Goal: Task Accomplishment & Management: Manage account settings

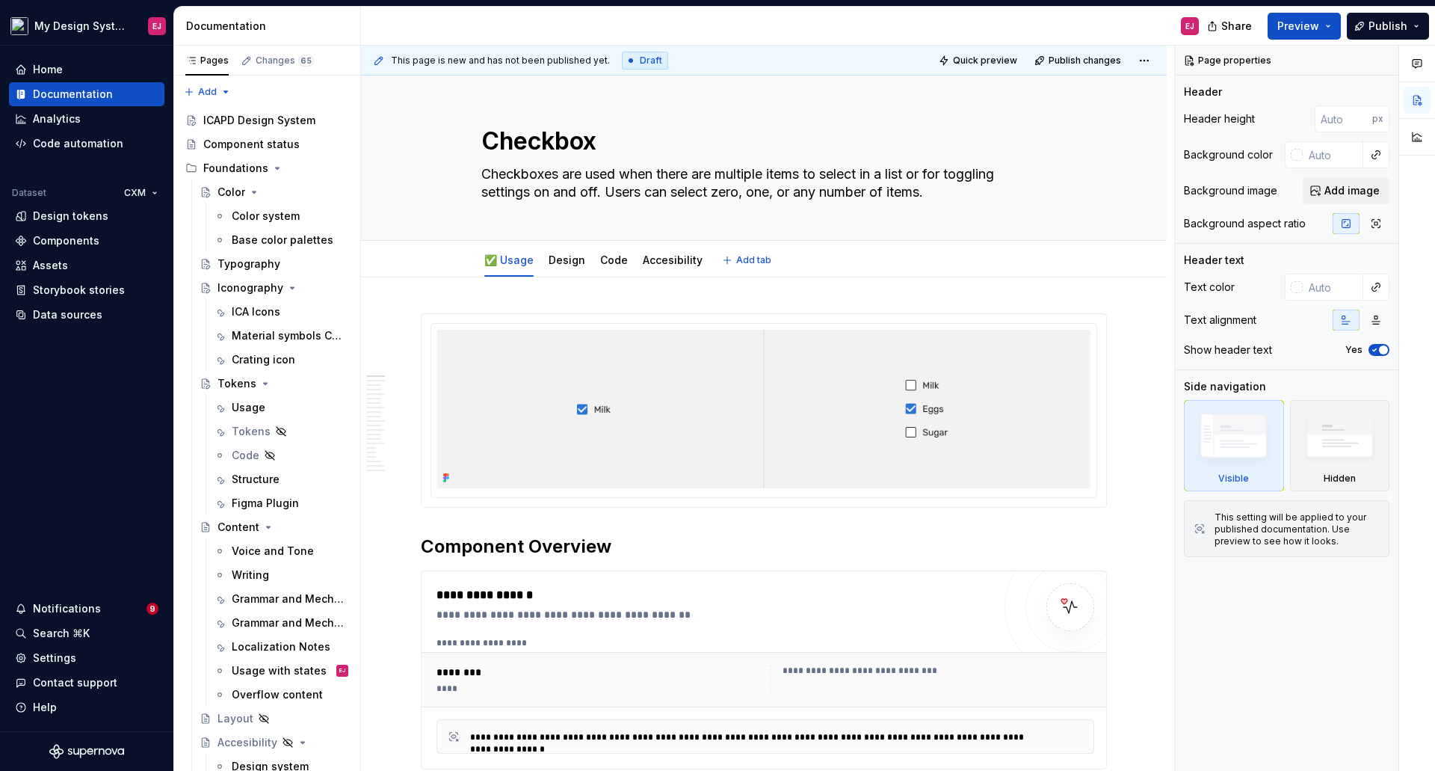
click at [508, 243] on div "✅ Usage Design Code Accesibility Add tab" at bounding box center [764, 259] width 806 height 37
click at [510, 245] on html "My Design System EJ Home Documentation Analytics Code automation Dataset CXM De…" at bounding box center [717, 385] width 1435 height 771
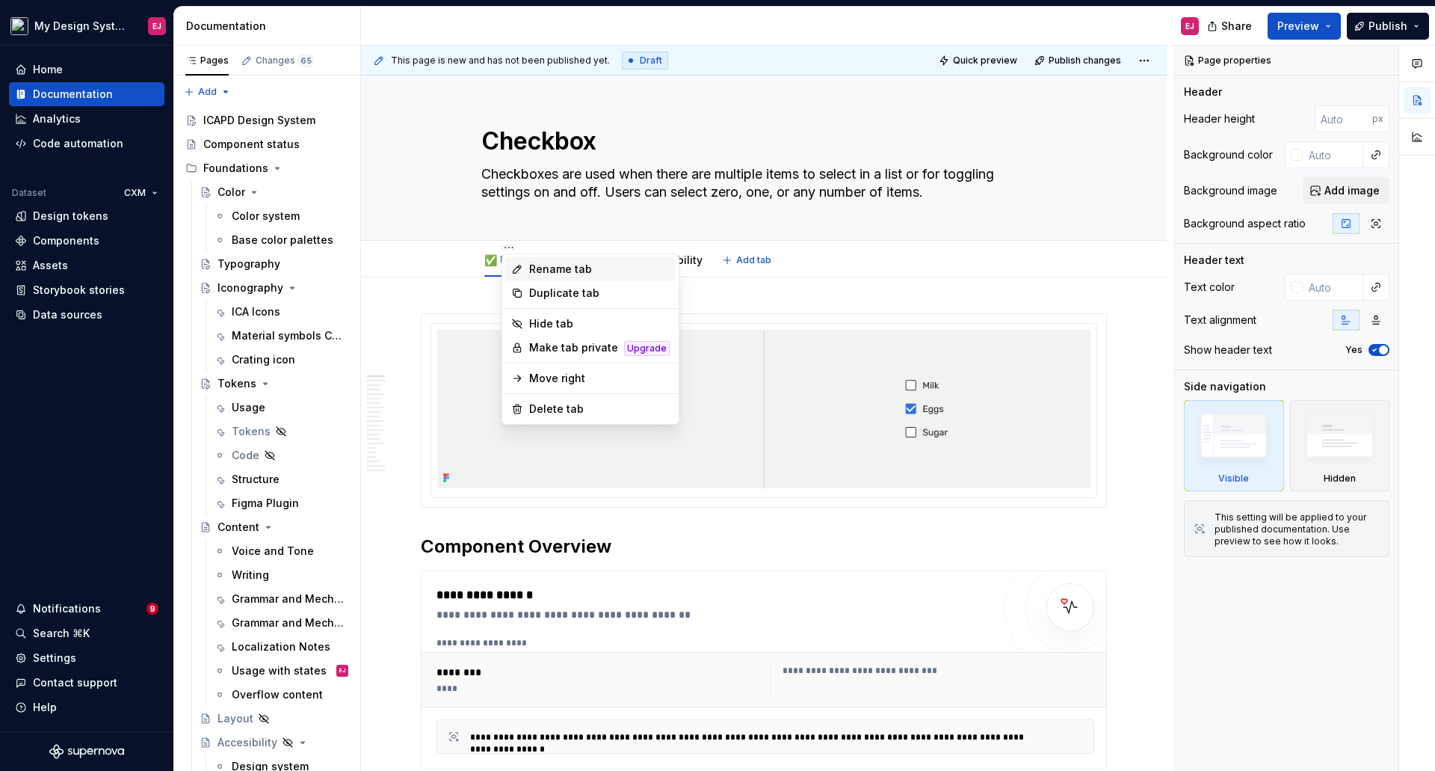
click at [547, 267] on div "Rename tab" at bounding box center [599, 269] width 141 height 15
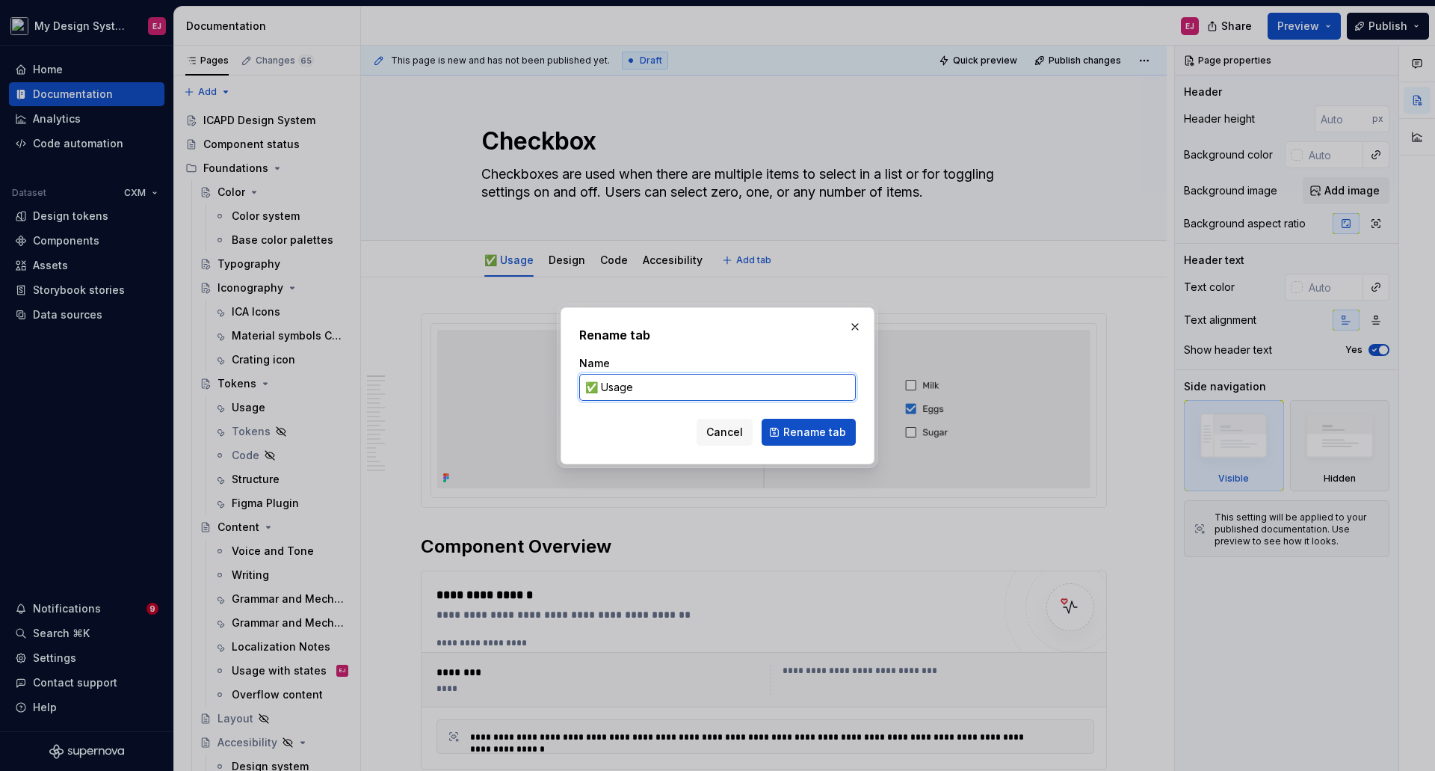
drag, startPoint x: 598, startPoint y: 387, endPoint x: 570, endPoint y: 387, distance: 27.7
click at [570, 387] on div "Rename tab Name ✅ Usage Cancel Rename tab" at bounding box center [718, 385] width 314 height 157
type textarea "*"
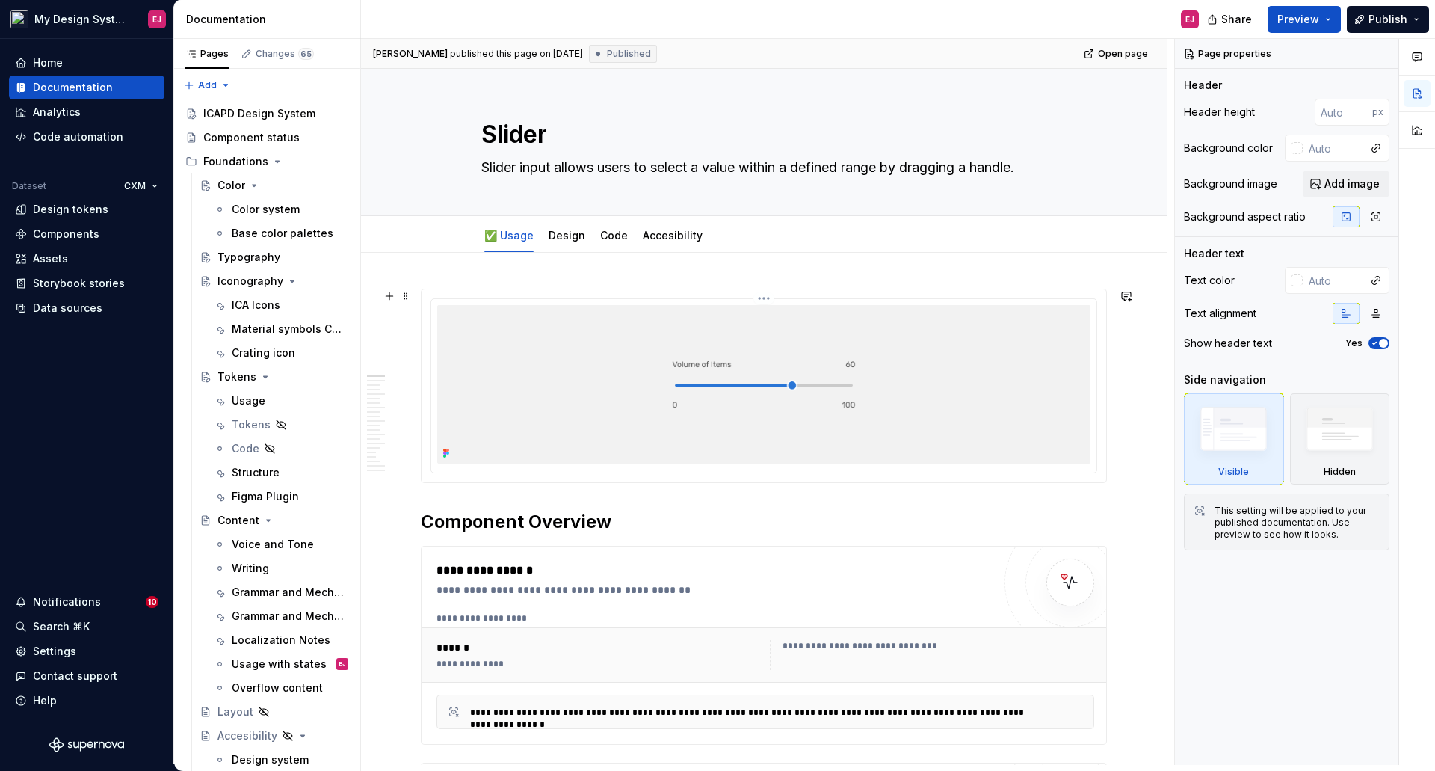
scroll to position [1271, 0]
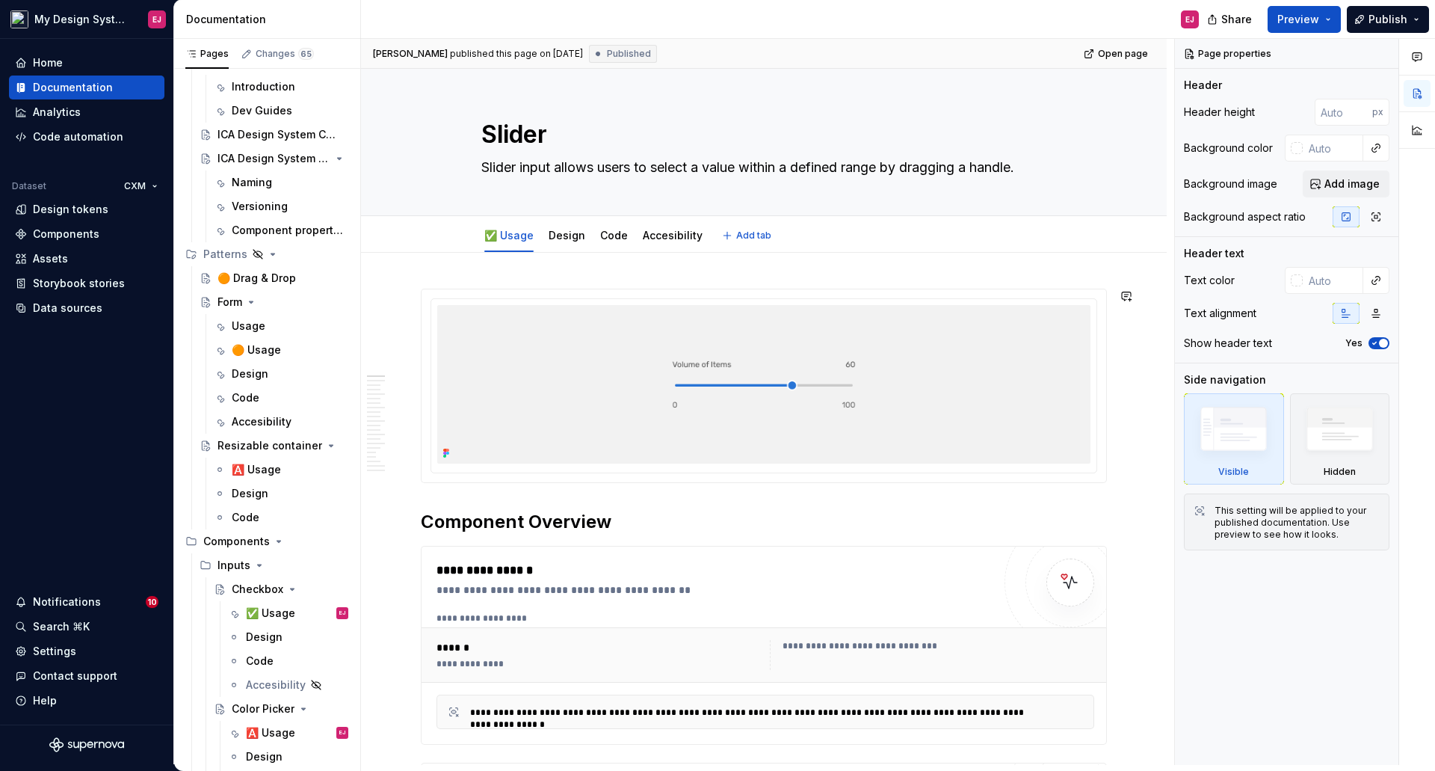
type textarea "*"
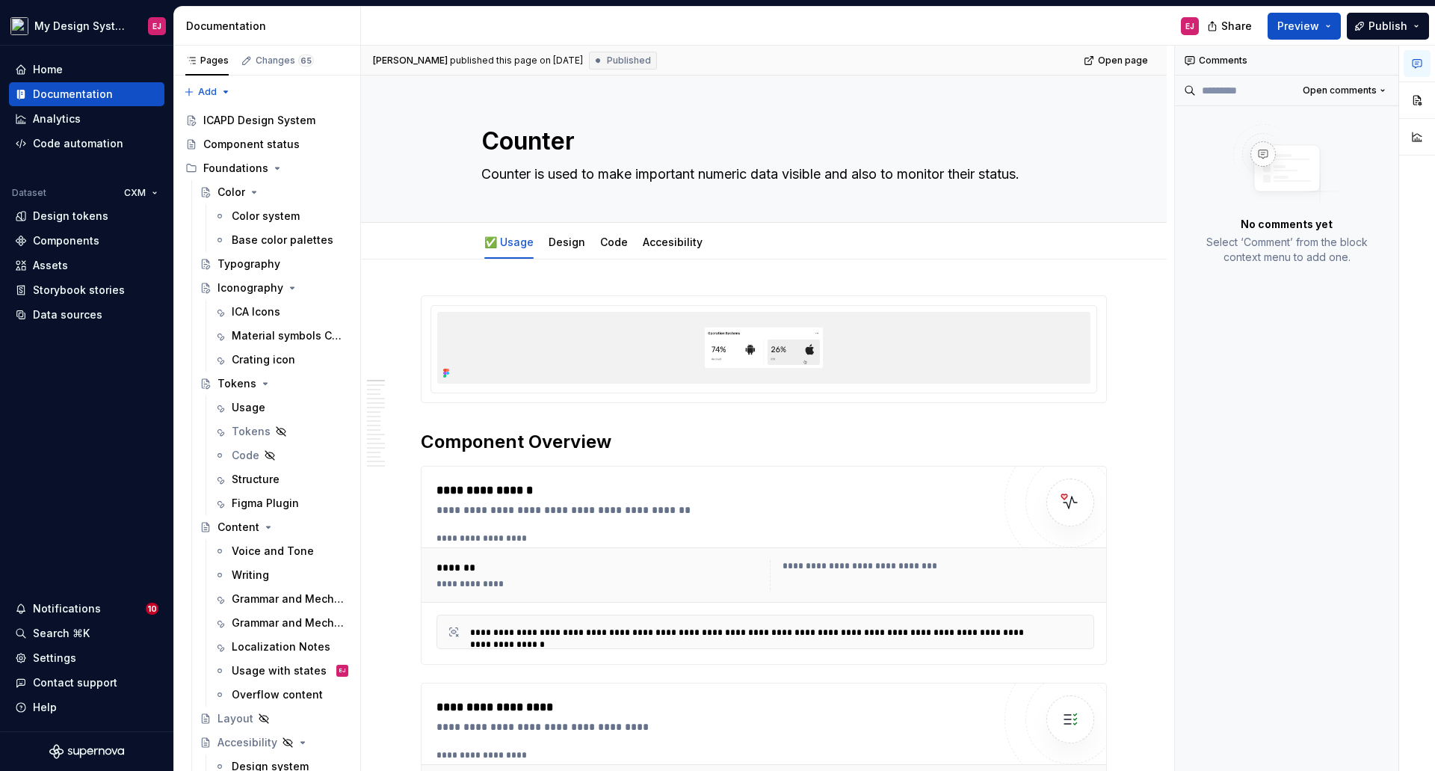
scroll to position [7, 0]
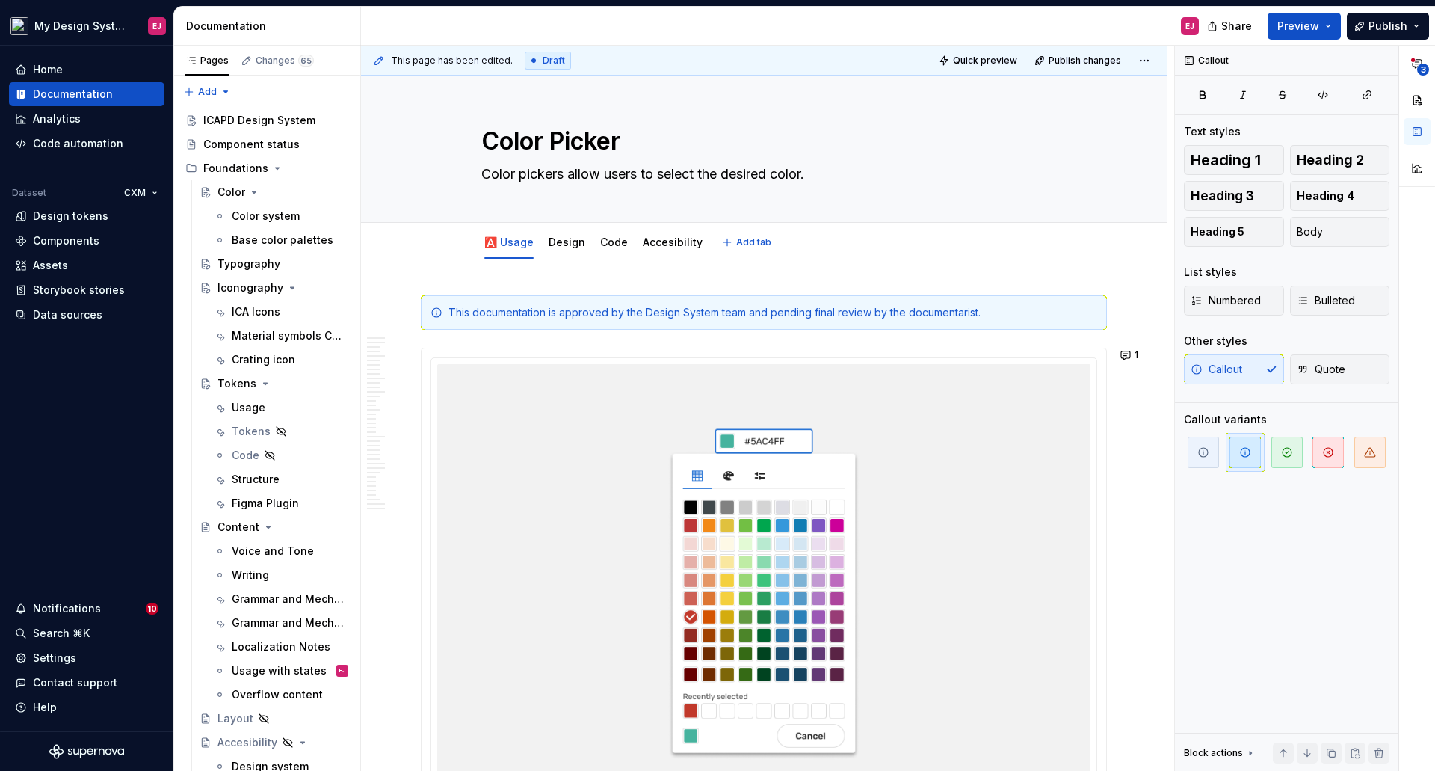
scroll to position [7, 0]
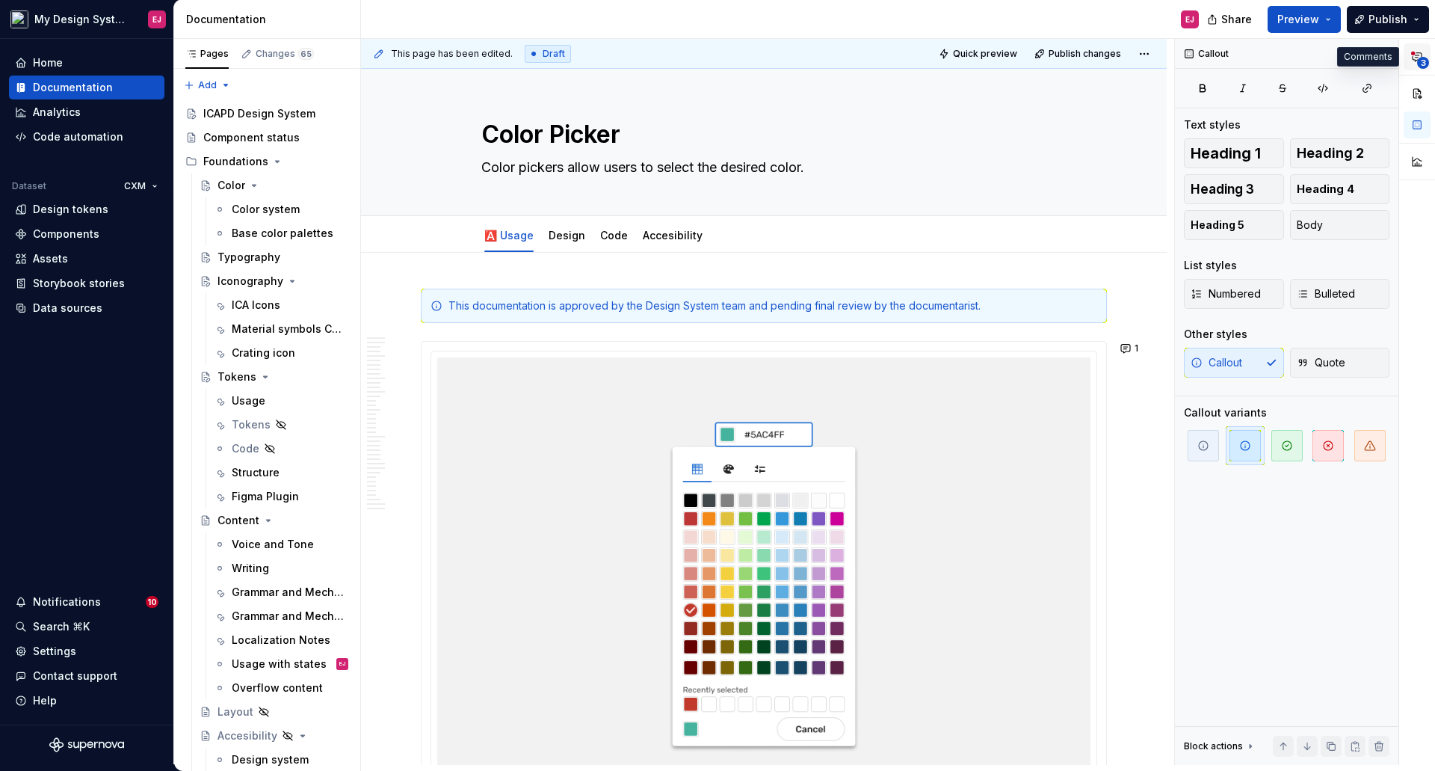
click at [1422, 52] on icon "button" at bounding box center [1417, 57] width 12 height 12
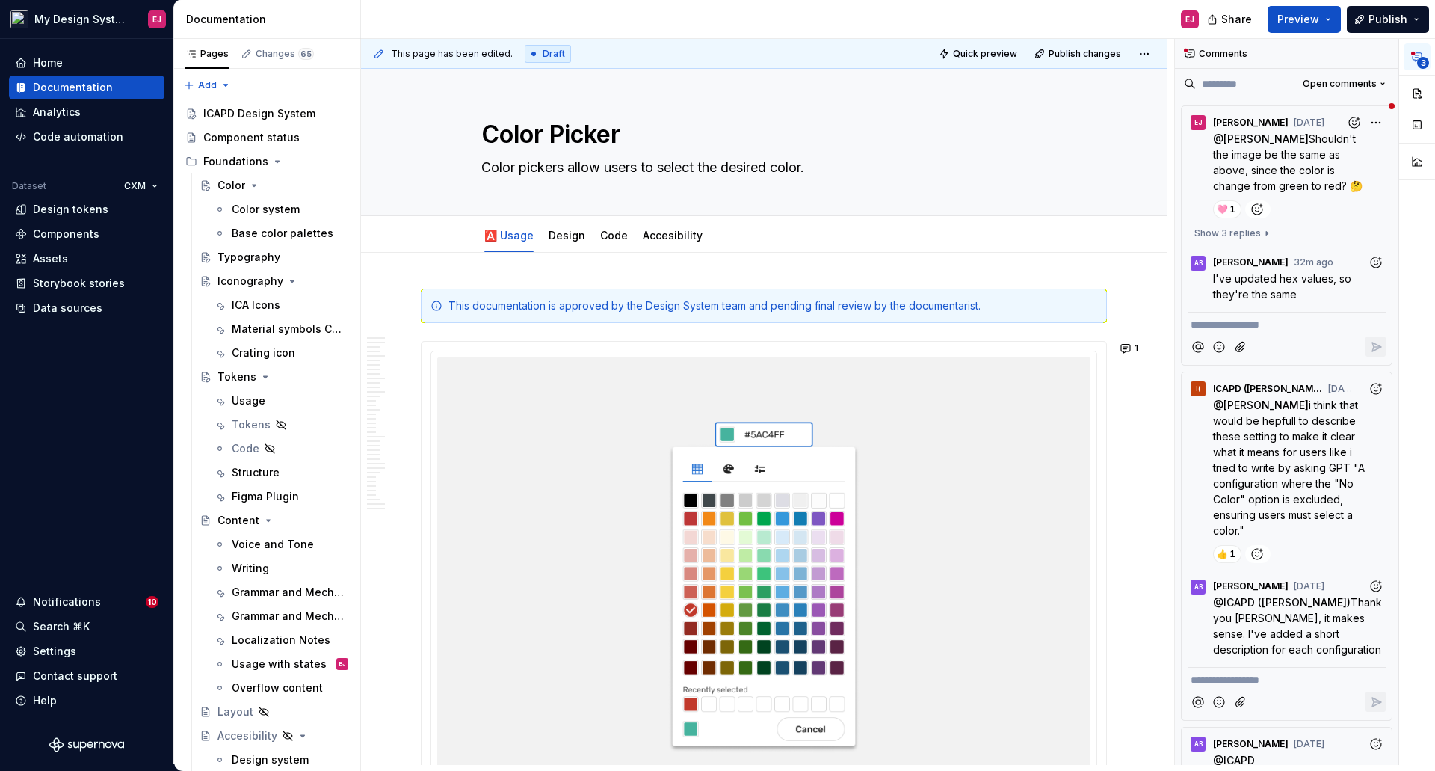
click at [1264, 295] on span "I've updated hex values, so they're the same" at bounding box center [1283, 286] width 141 height 28
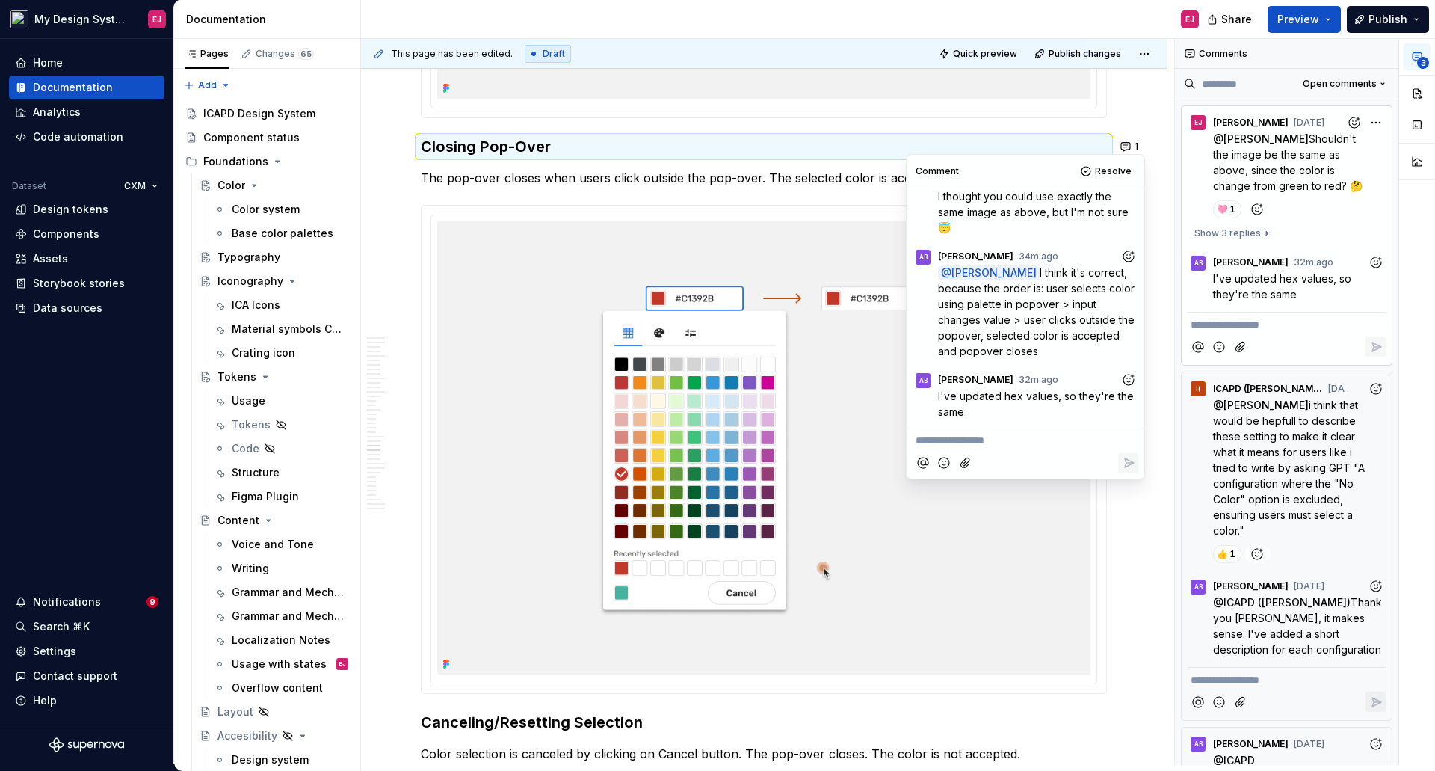
scroll to position [10621, 0]
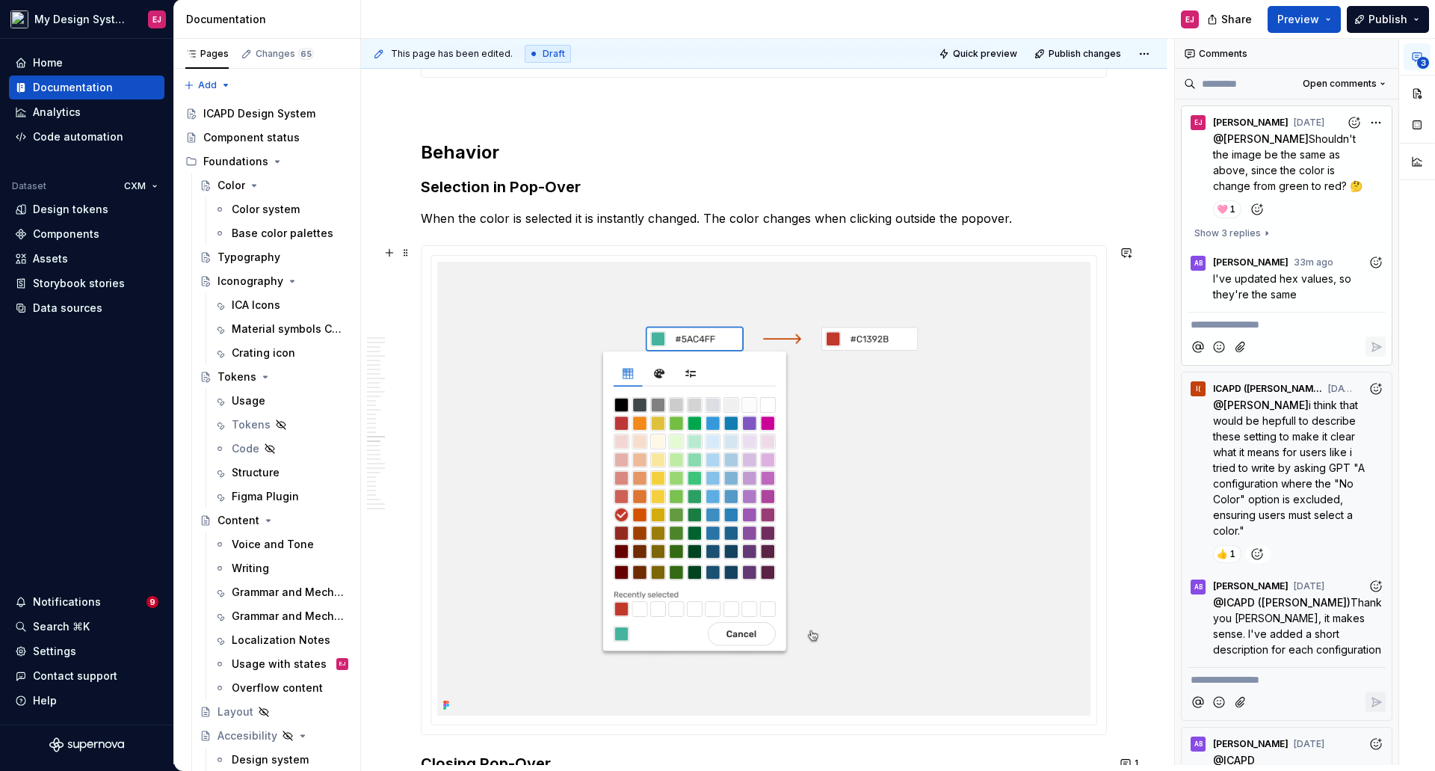
scroll to position [9723, 0]
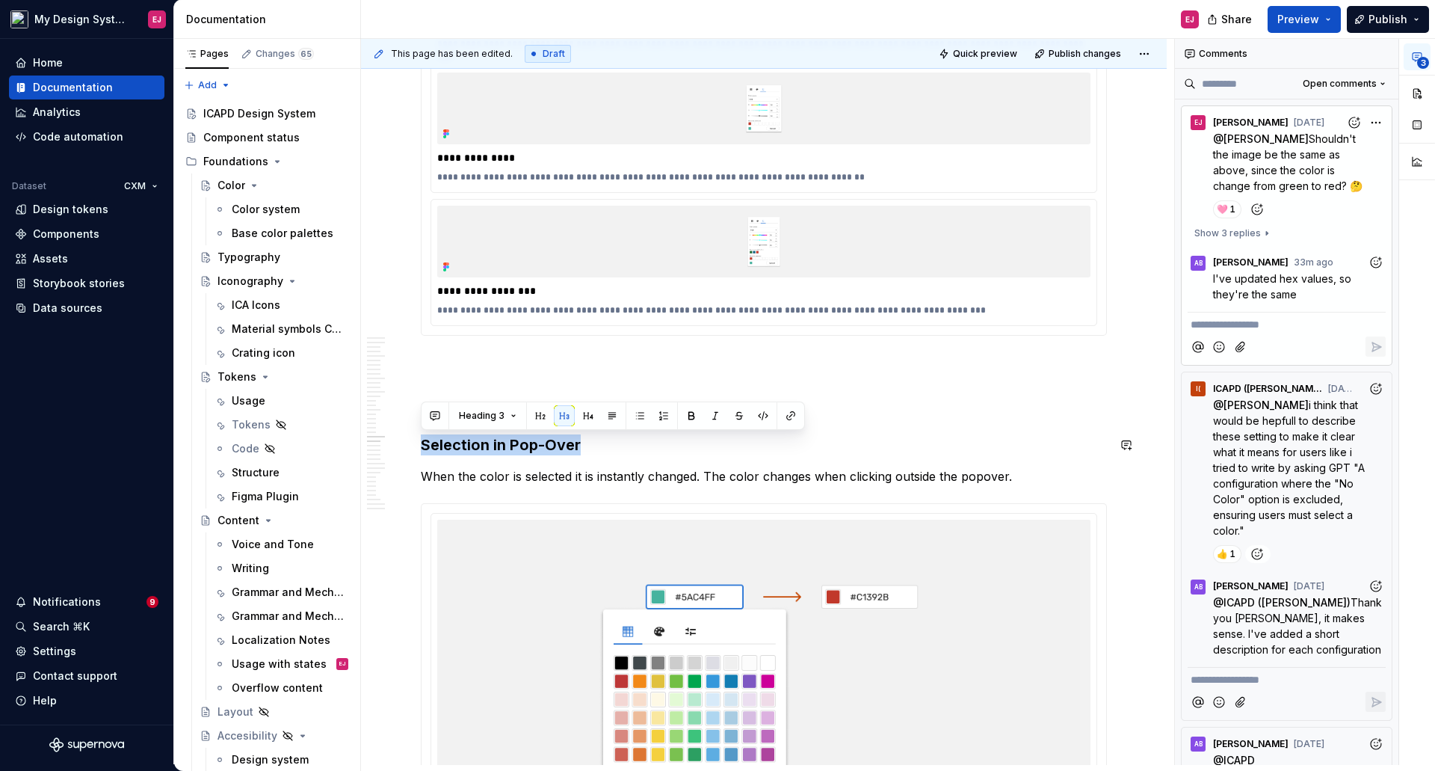
drag, startPoint x: 504, startPoint y: 439, endPoint x: 404, endPoint y: 434, distance: 100.3
copy h3 "Selection in Pop-Over"
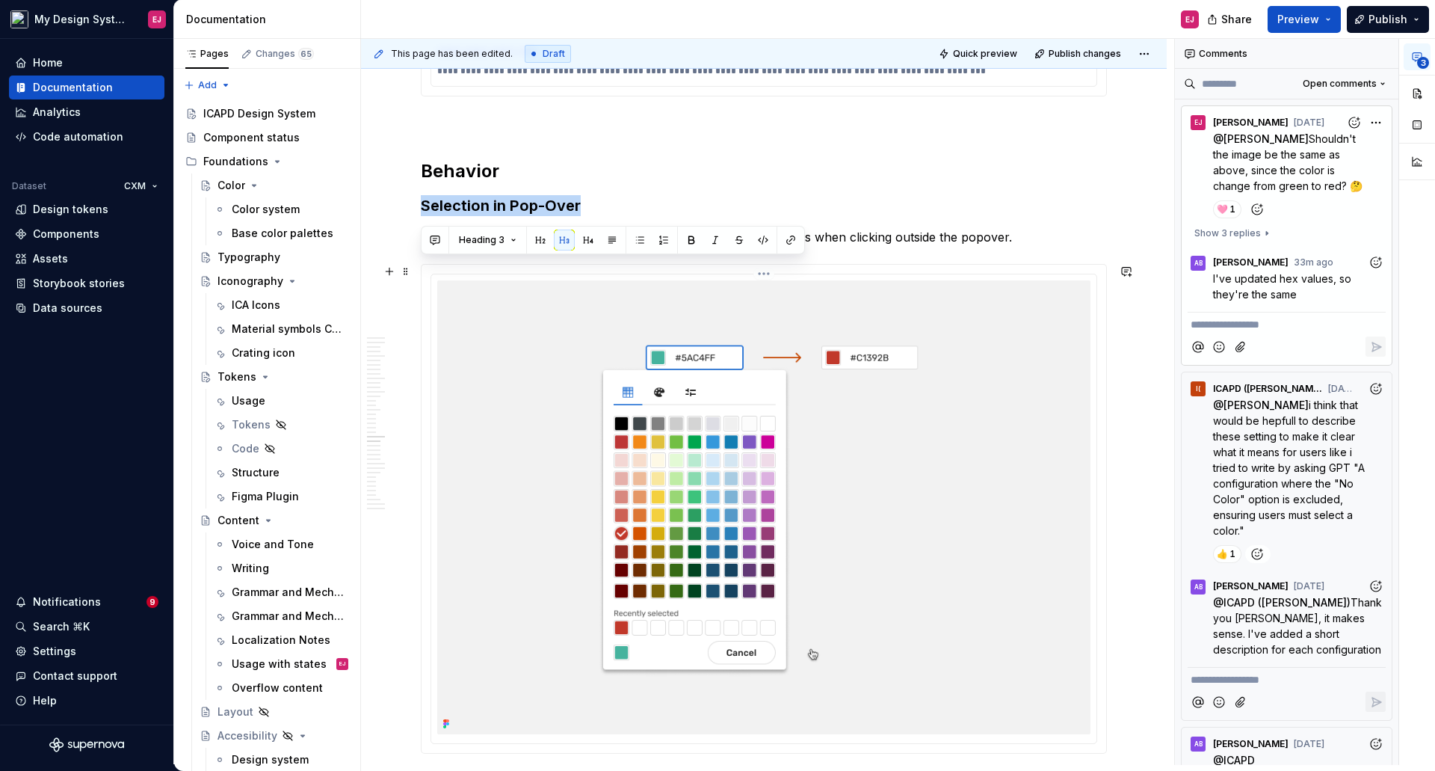
scroll to position [10172, 0]
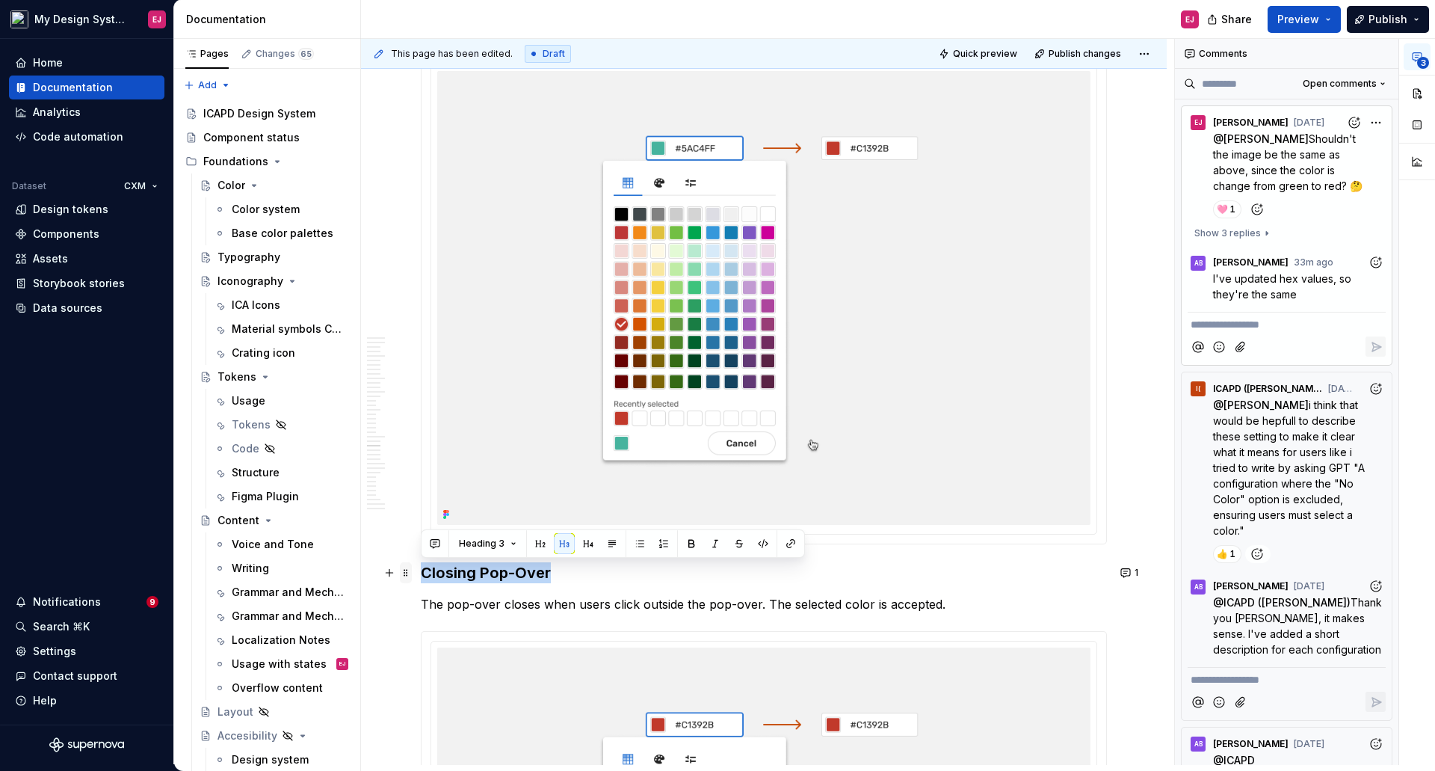
drag, startPoint x: 555, startPoint y: 572, endPoint x: 411, endPoint y: 572, distance: 144.3
copy h3 "sing Pop-Over"
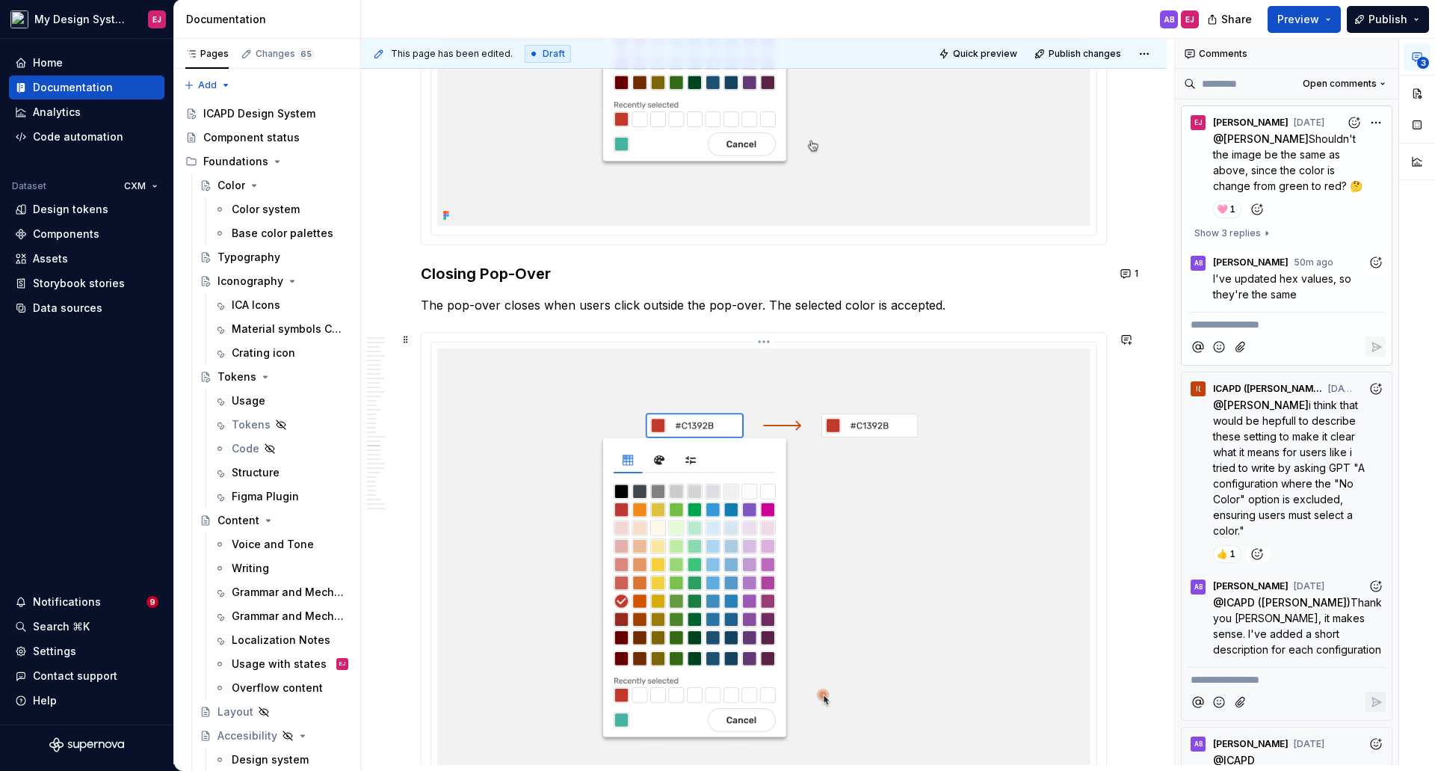
scroll to position [10546, 0]
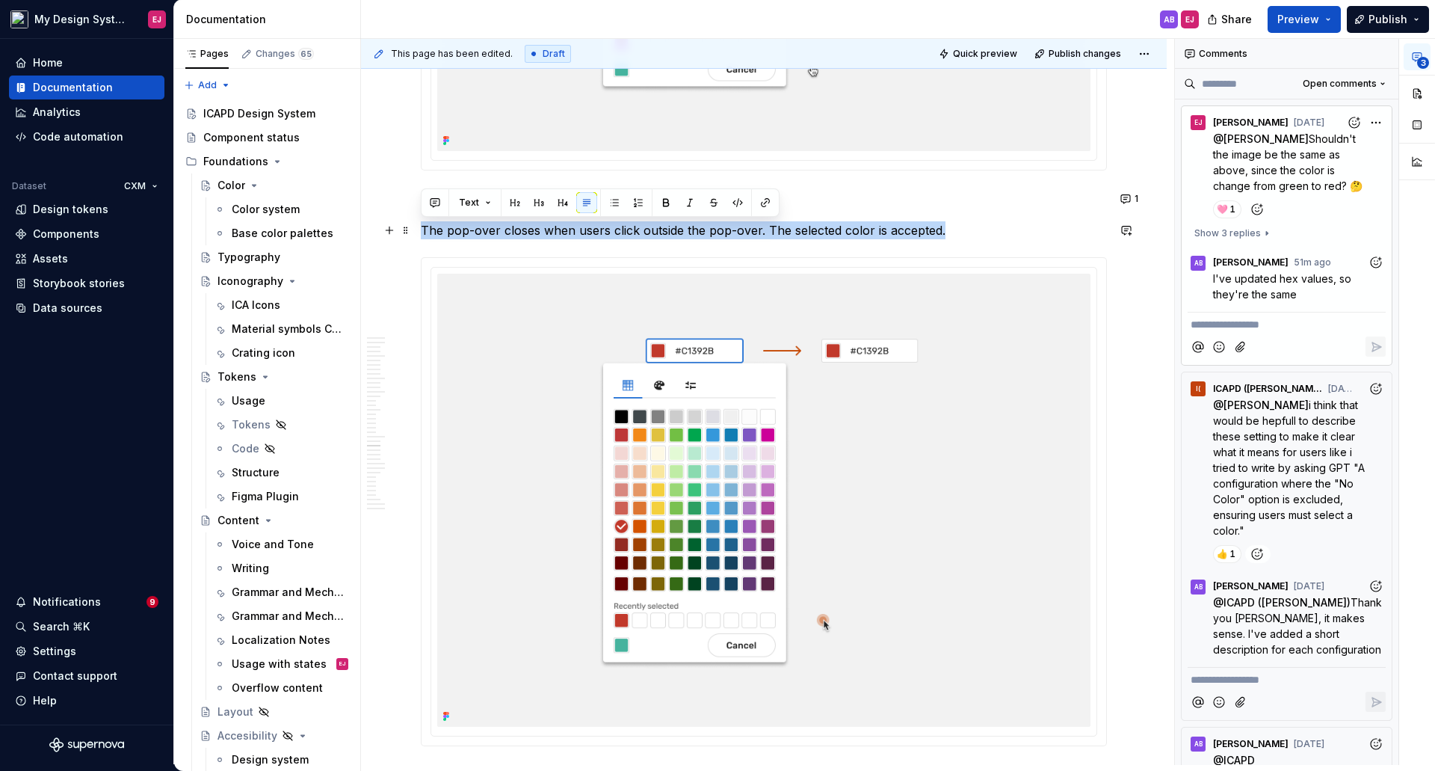
drag, startPoint x: 955, startPoint y: 227, endPoint x: 424, endPoint y: 238, distance: 530.9
click at [424, 238] on p "The pop-over closes when users click outside the pop-over. The selected color i…" at bounding box center [764, 230] width 686 height 18
copy p "The pop-over closes when users click outside the pop-over. The selected color i…"
type textarea "*"
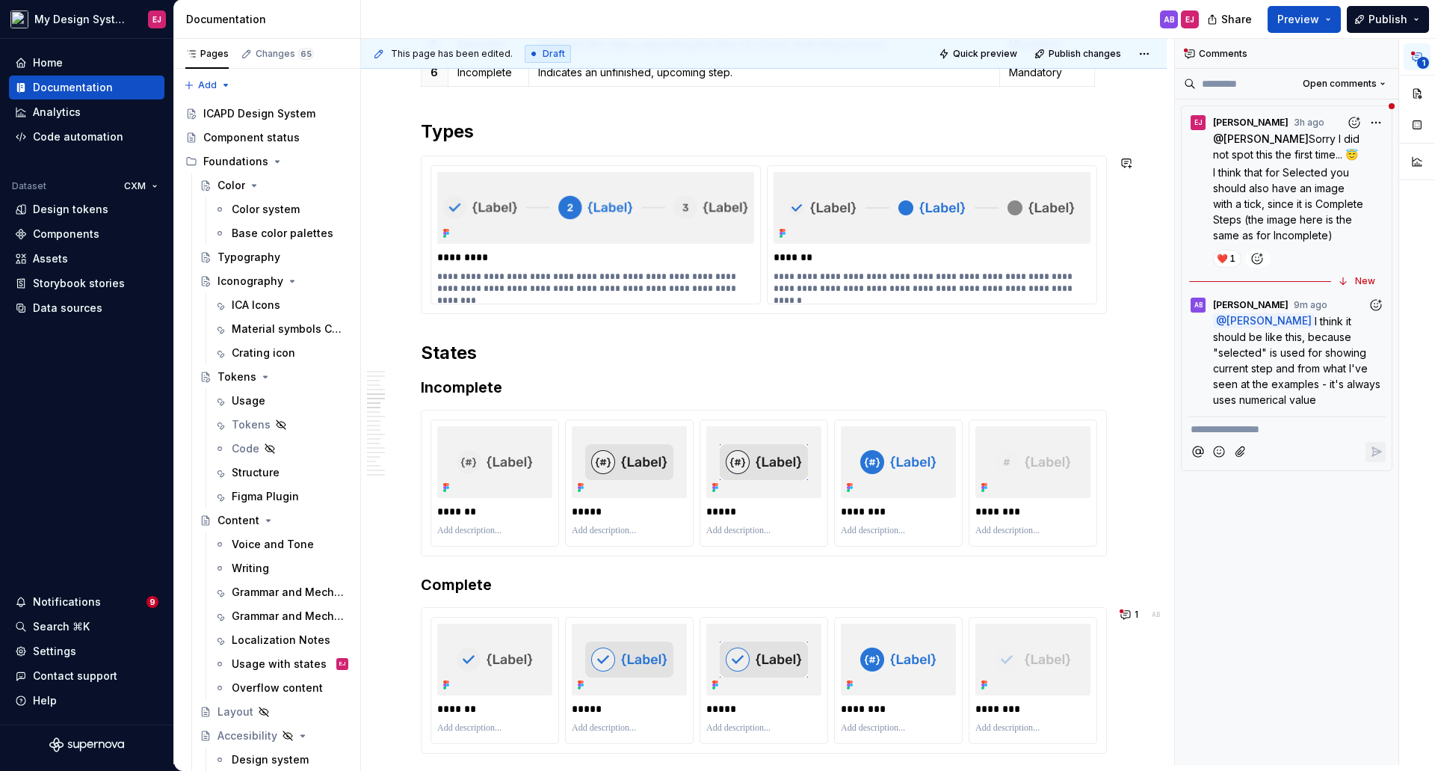
scroll to position [2093, 0]
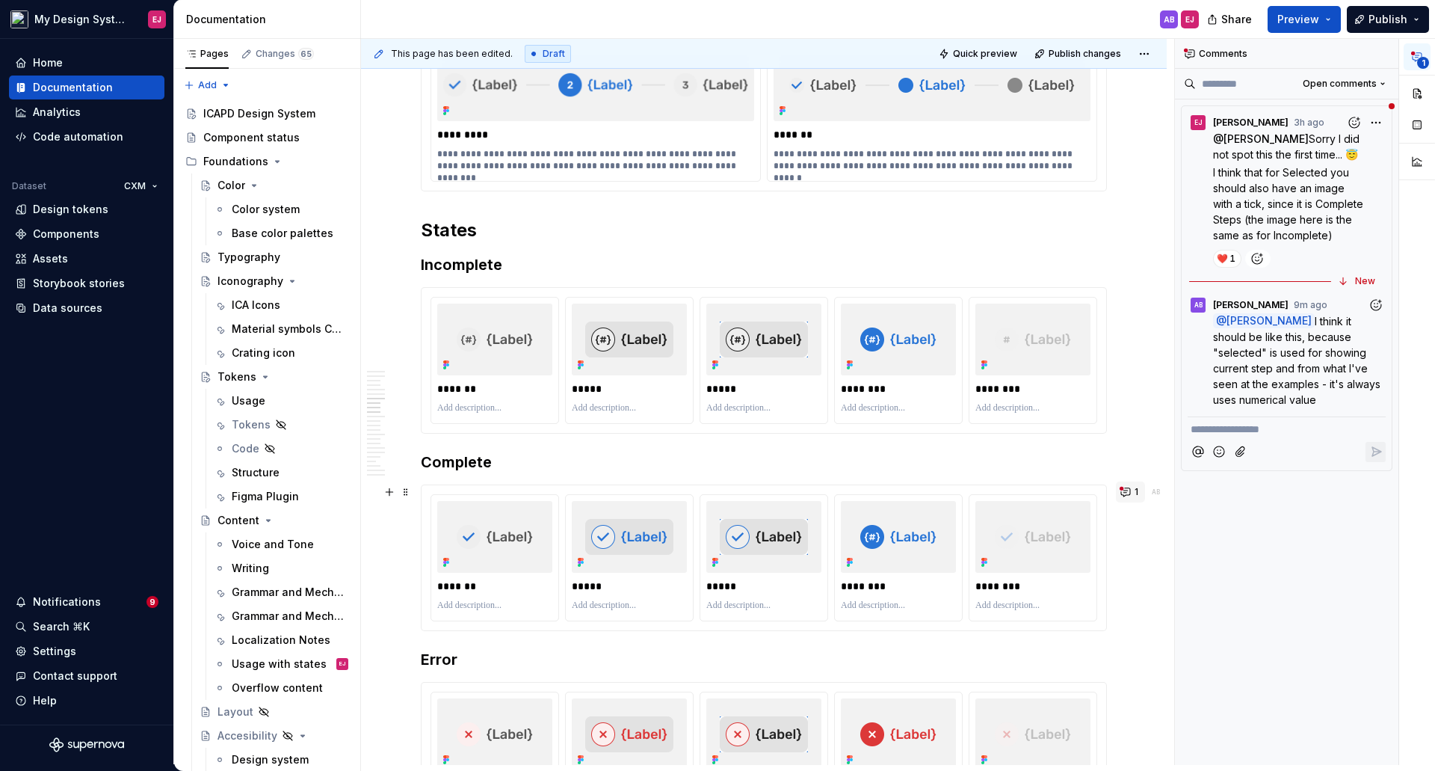
click at [1127, 492] on button "1" at bounding box center [1130, 491] width 29 height 21
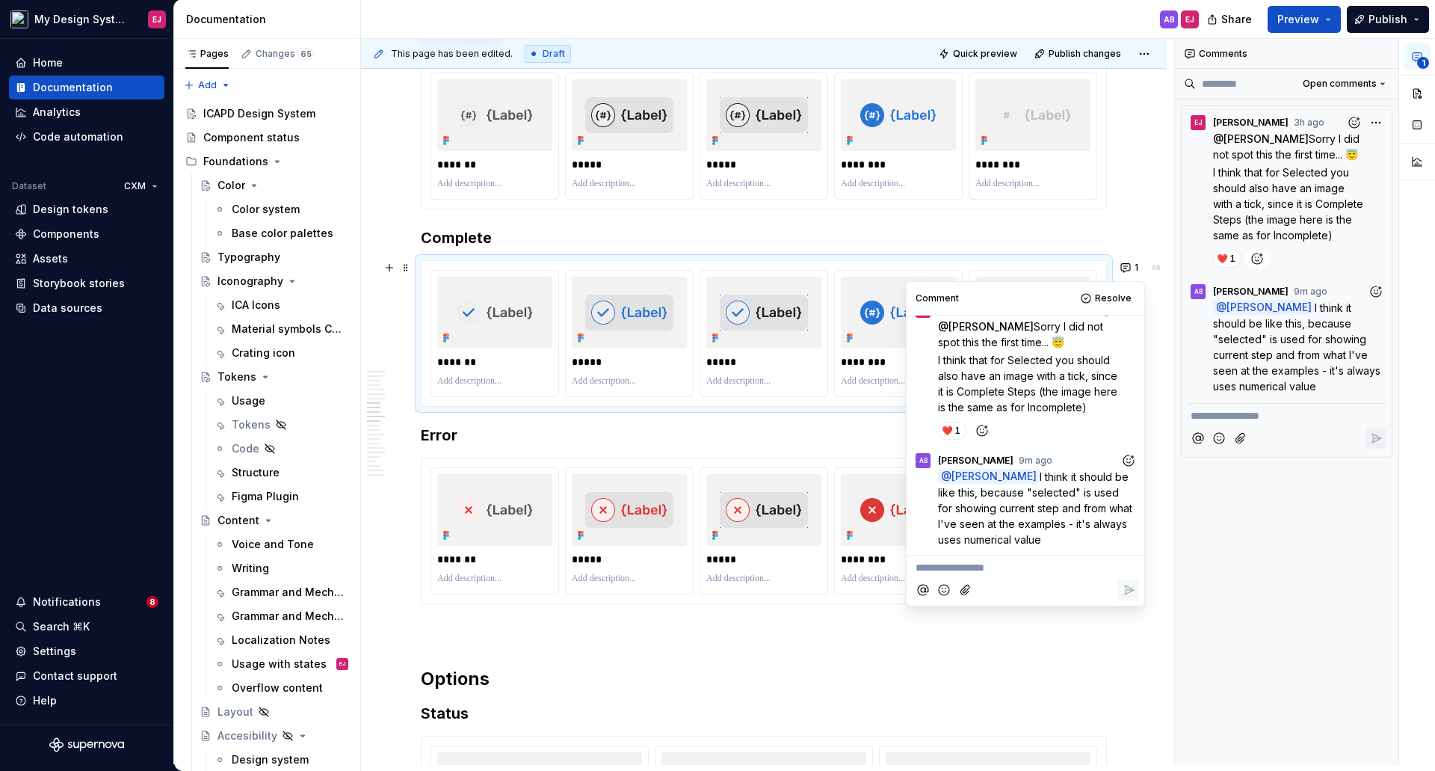
scroll to position [37, 0]
drag, startPoint x: 1082, startPoint y: 541, endPoint x: 1025, endPoint y: 563, distance: 61.1
click at [1033, 475] on p "@ [PERSON_NAME] I think it should be like this, because "selected" is used for …" at bounding box center [1038, 508] width 200 height 78
copy span "I think it should be like this, because "selected" is used for showing current …"
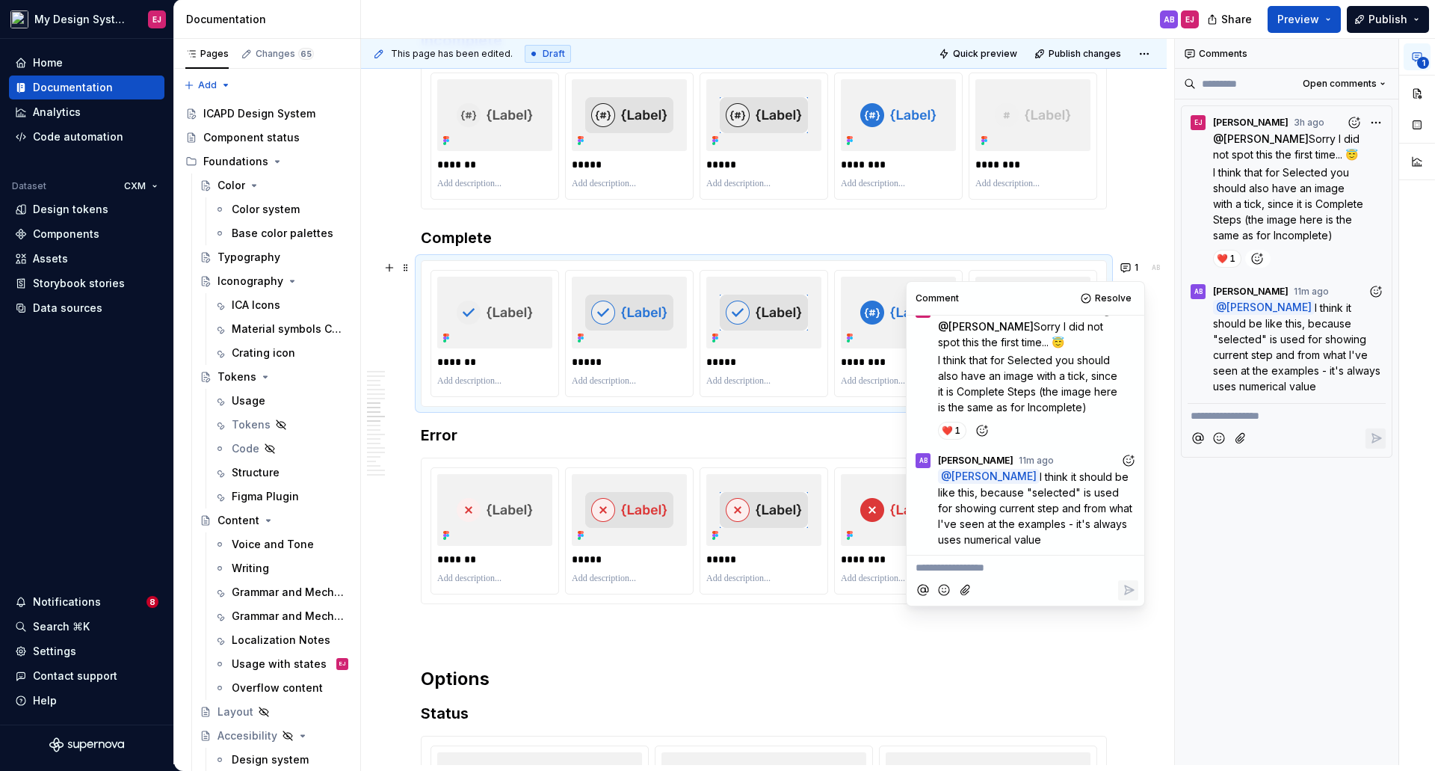
drag, startPoint x: 898, startPoint y: 679, endPoint x: 899, endPoint y: 671, distance: 7.6
click at [900, 678] on h2 "Options" at bounding box center [764, 679] width 686 height 24
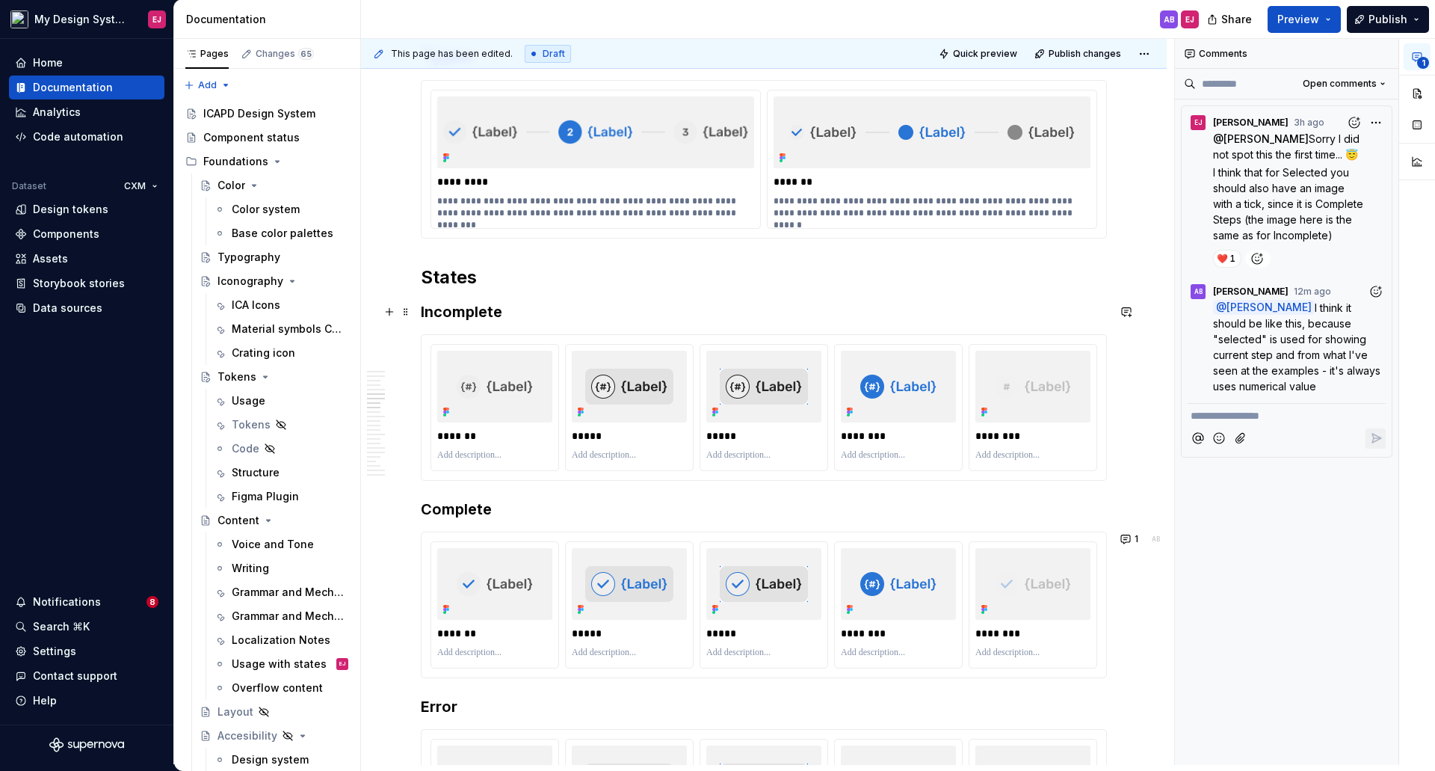
scroll to position [2243, 0]
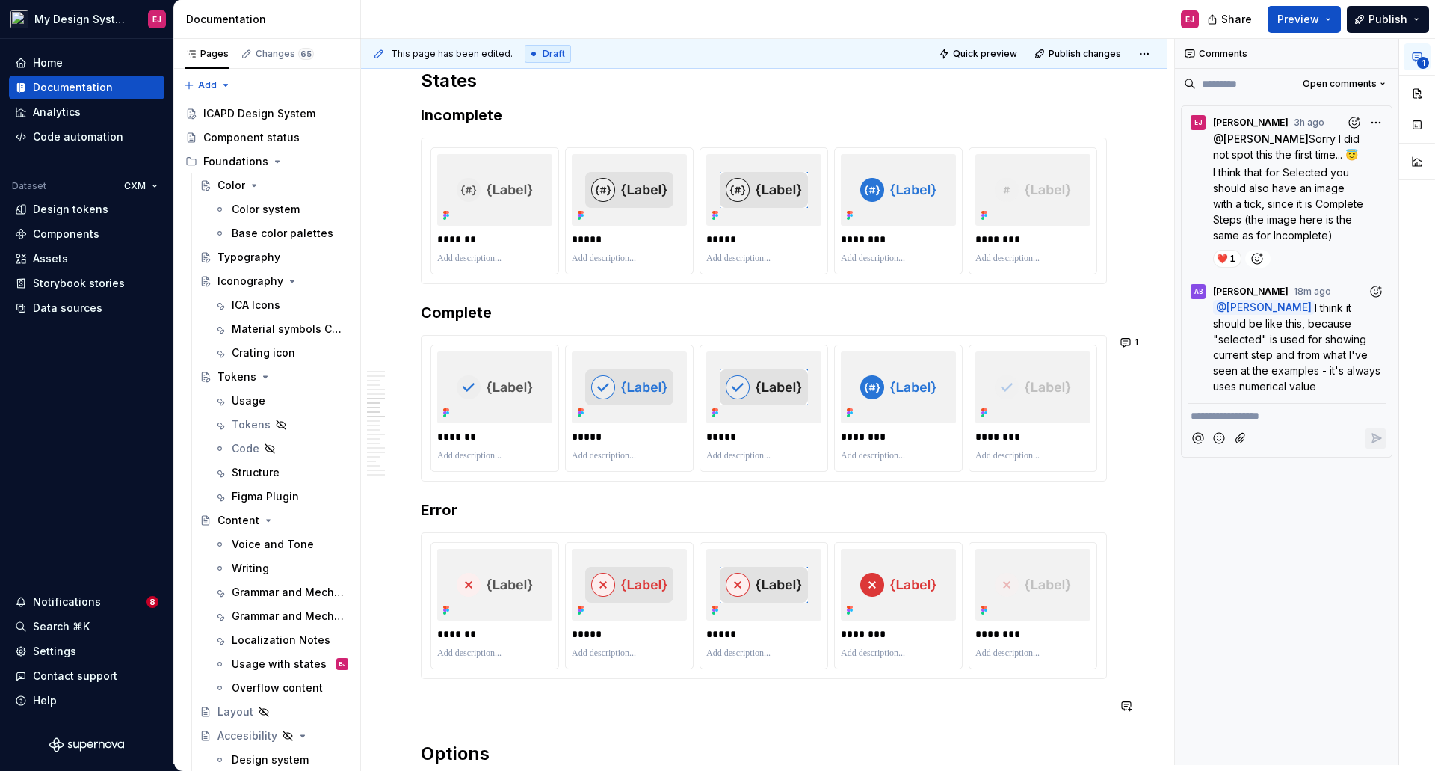
click at [1124, 339] on button "1" at bounding box center [1130, 342] width 29 height 21
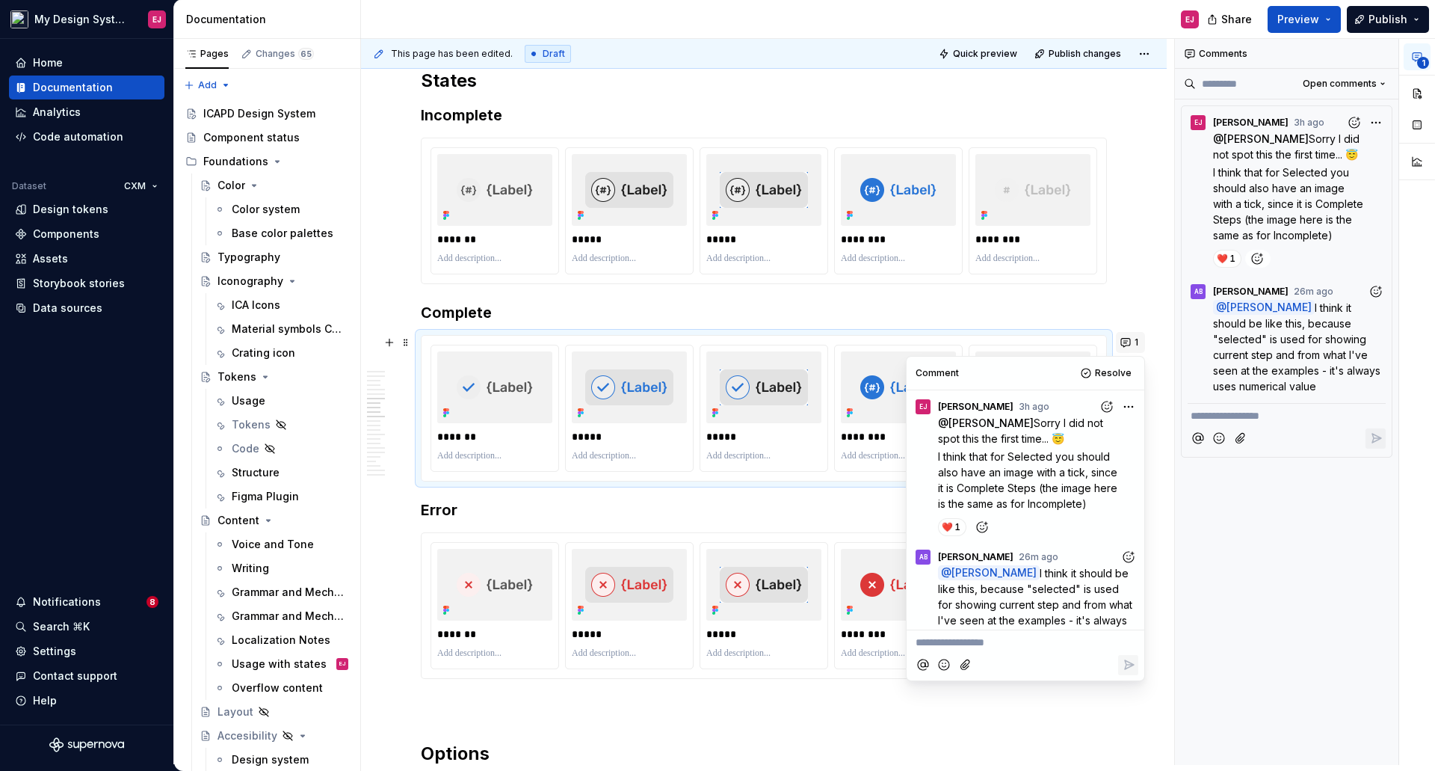
scroll to position [37, 0]
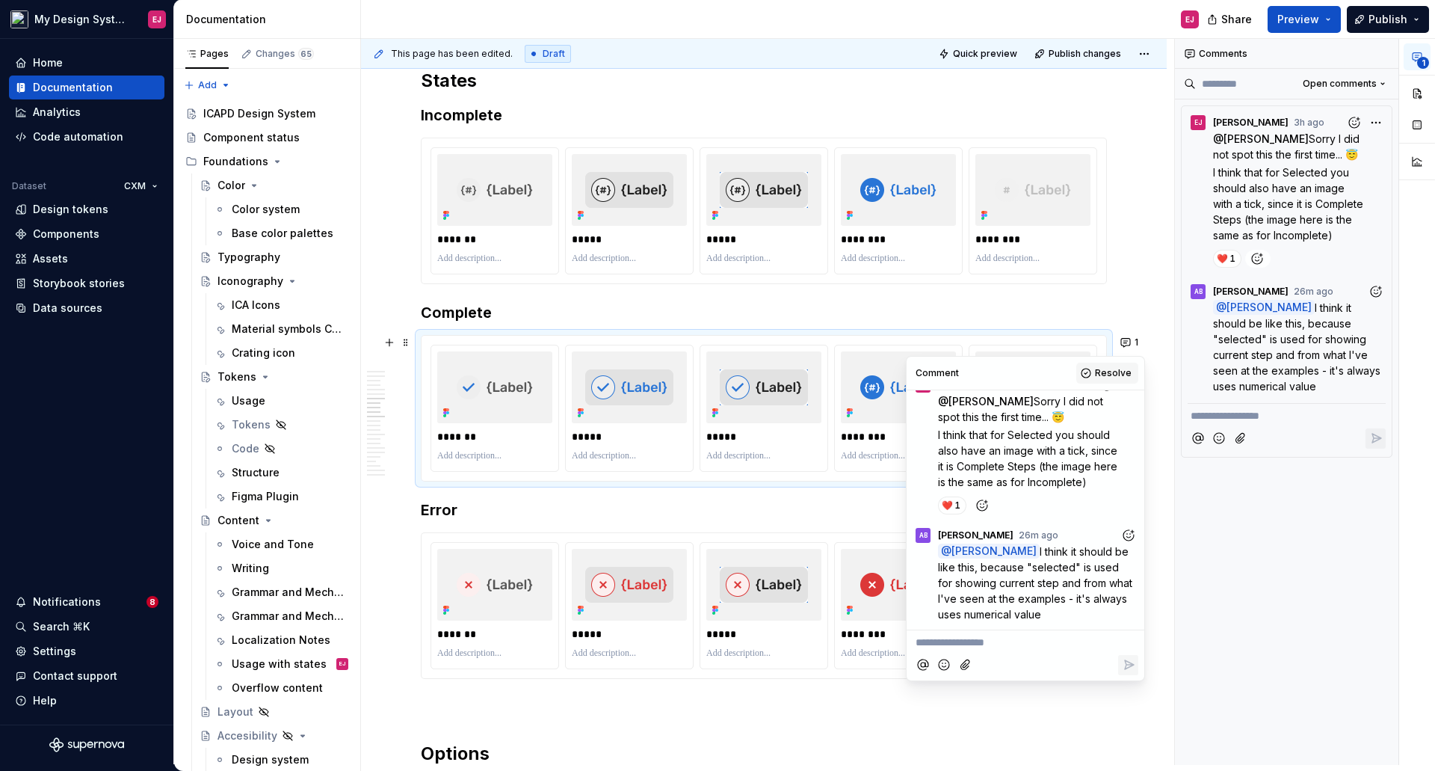
click at [1123, 373] on span "Resolve" at bounding box center [1113, 373] width 37 height 12
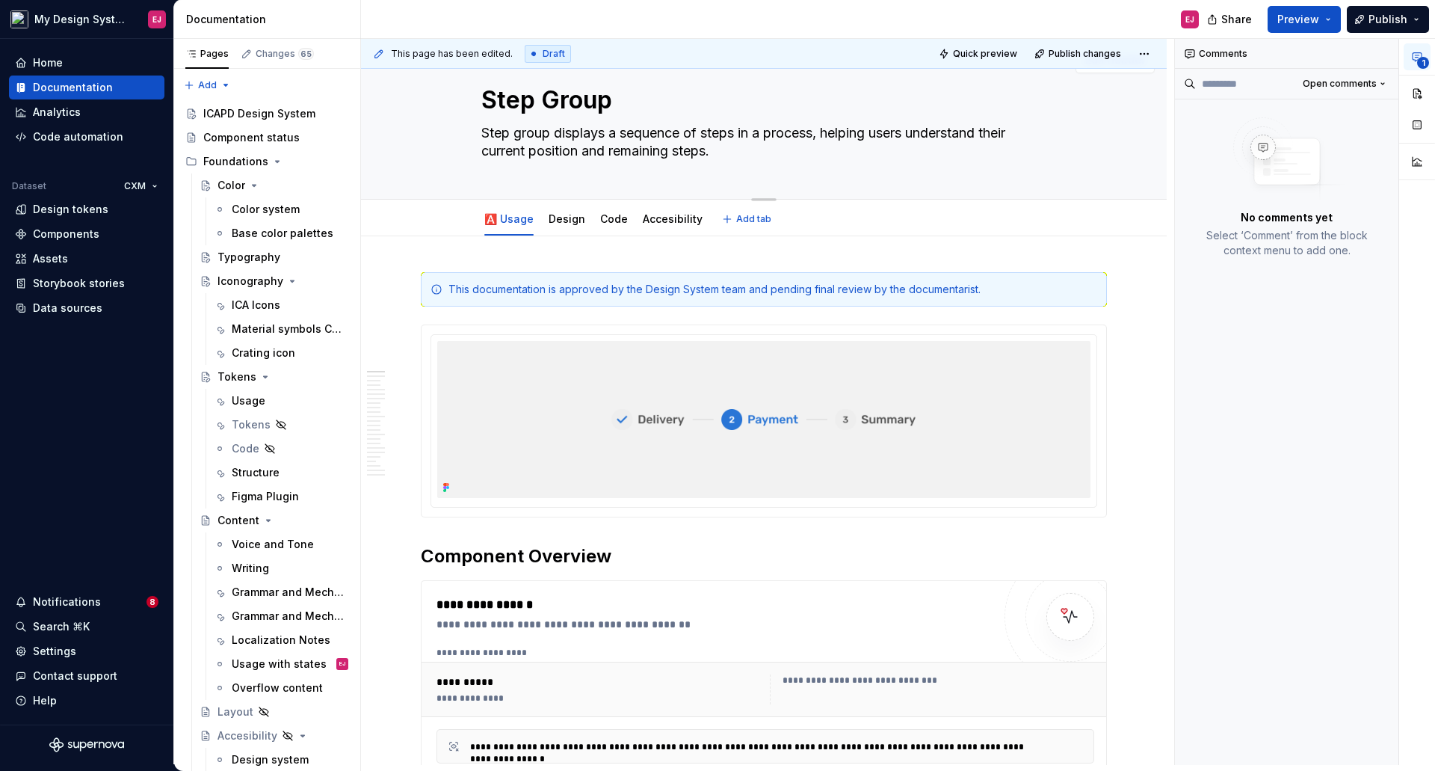
scroll to position [0, 0]
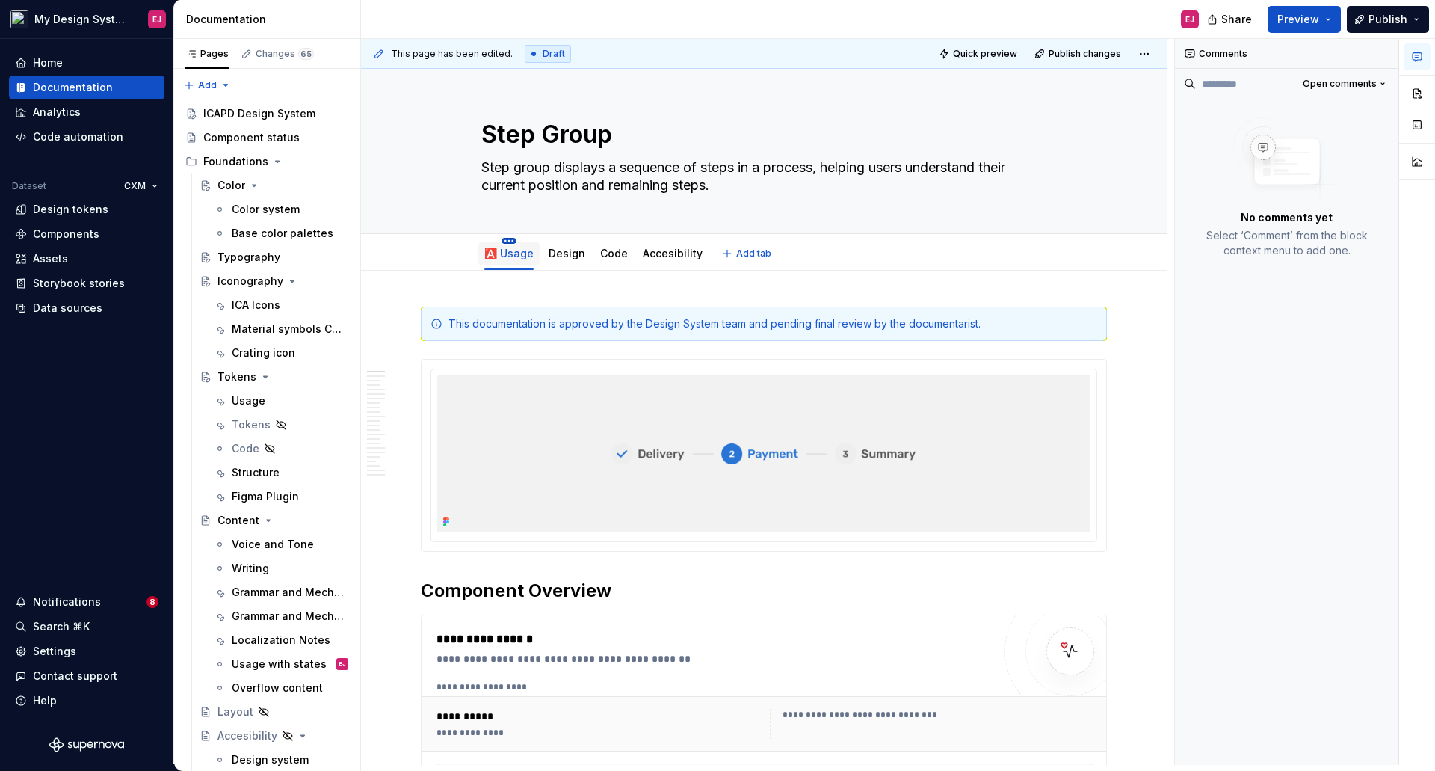
click at [509, 238] on div "🅰️ Usage" at bounding box center [508, 252] width 61 height 31
click at [505, 238] on html "My Design System EJ Home Documentation Analytics Code automation Dataset CXM De…" at bounding box center [717, 385] width 1435 height 771
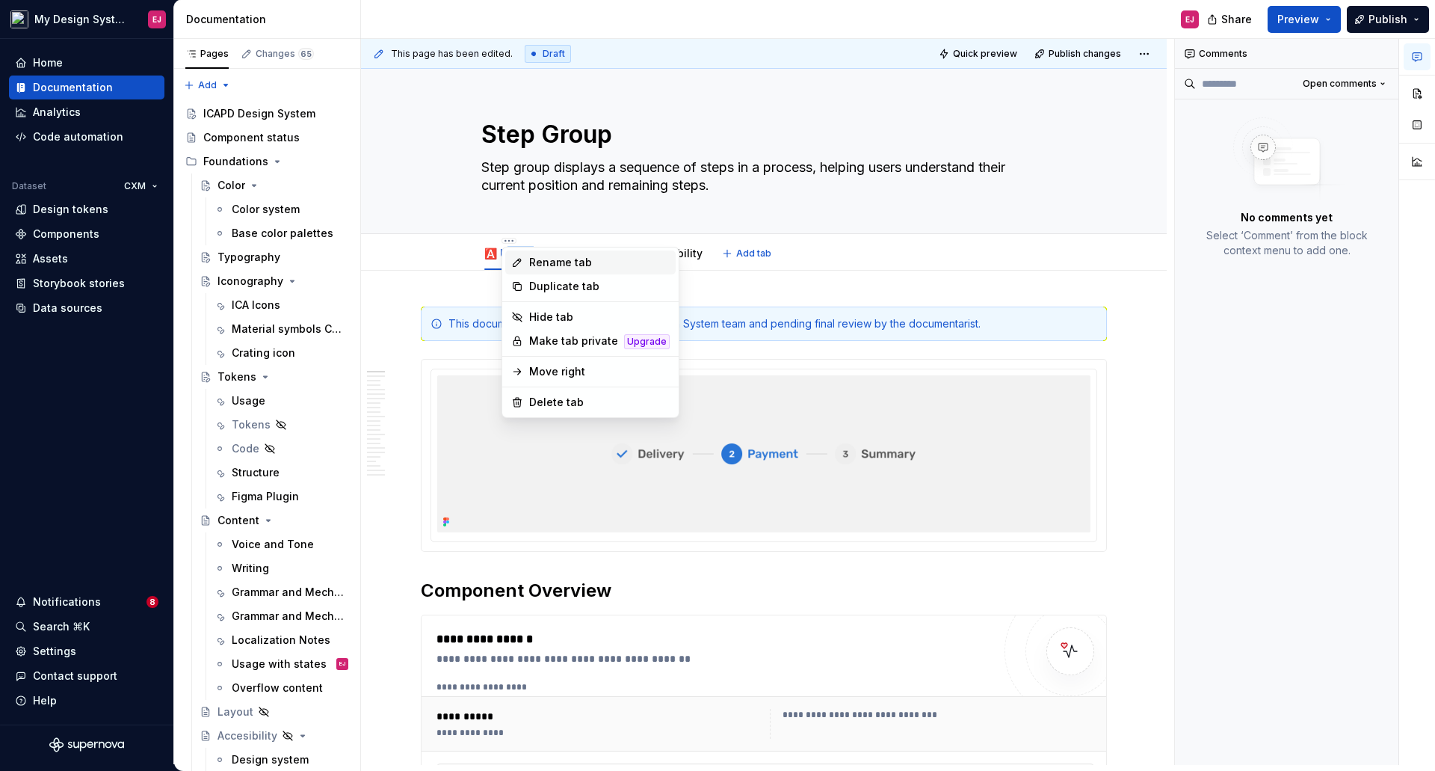
type textarea "*"
click at [549, 265] on div "Rename tab" at bounding box center [599, 262] width 141 height 15
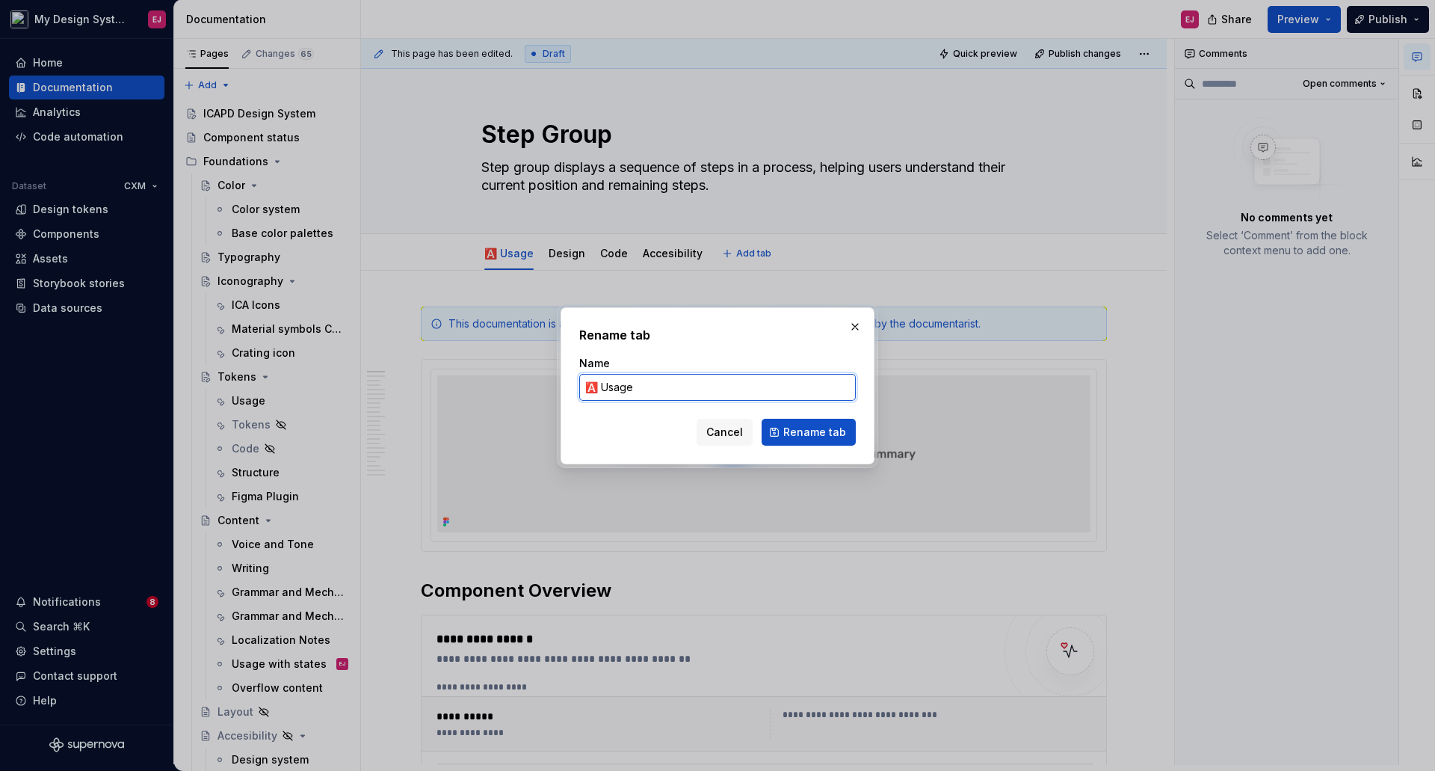
drag, startPoint x: 597, startPoint y: 387, endPoint x: 517, endPoint y: 398, distance: 80.8
click at [517, 398] on div "Rename tab Name 🅰️ Usage Cancel Rename tab" at bounding box center [717, 385] width 1435 height 771
paste input "✅"
type input "✅ Usage"
click at [806, 434] on span "Rename tab" at bounding box center [814, 432] width 63 height 15
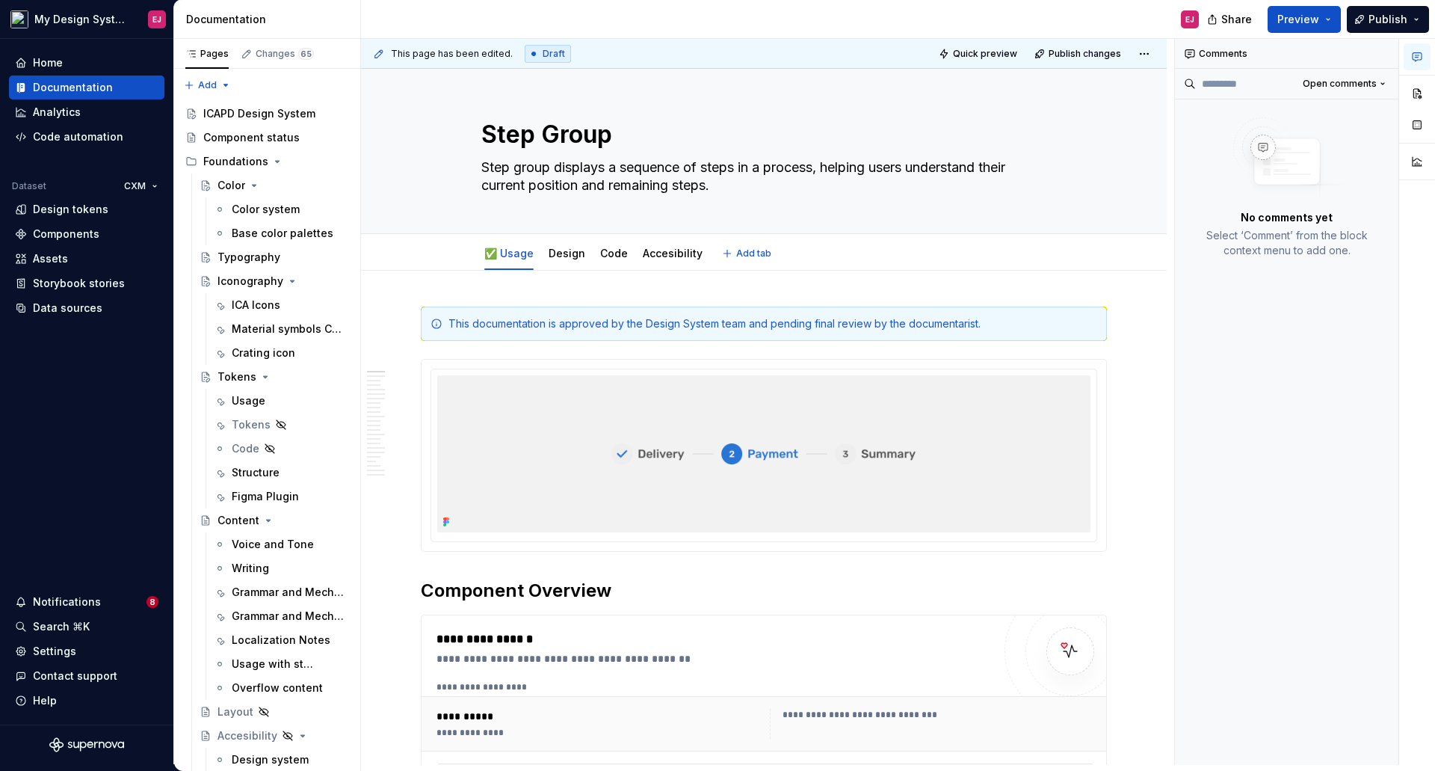
type textarea "*"
